Goal: Navigation & Orientation: Find specific page/section

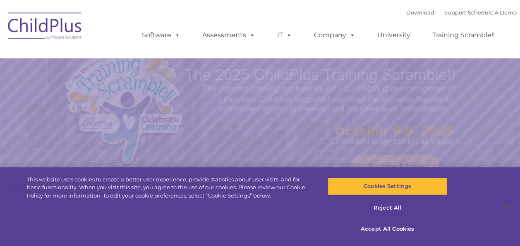
select select "MEDIUM"
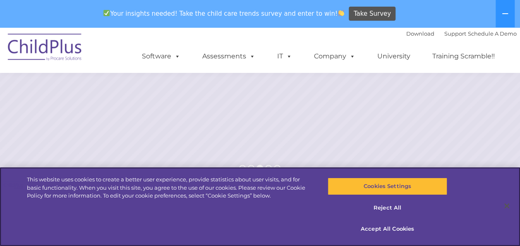
scroll to position [172, 0]
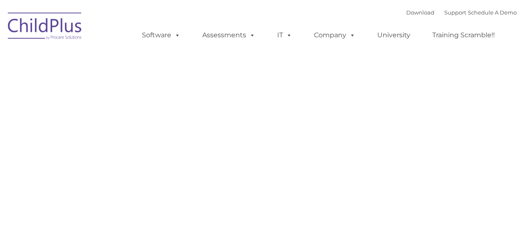
type input ""
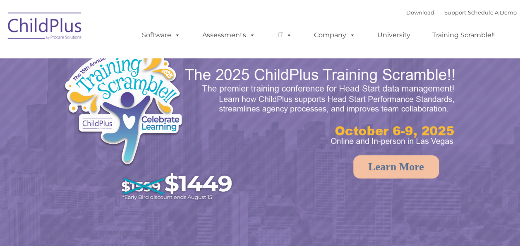
select select "MEDIUM"
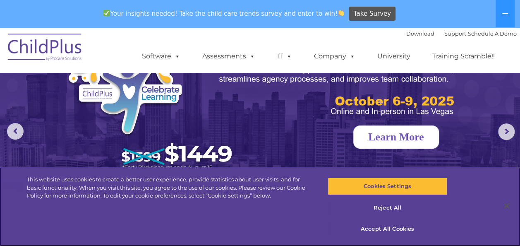
scroll to position [58, 0]
